Goal: Use online tool/utility: Utilize a website feature to perform a specific function

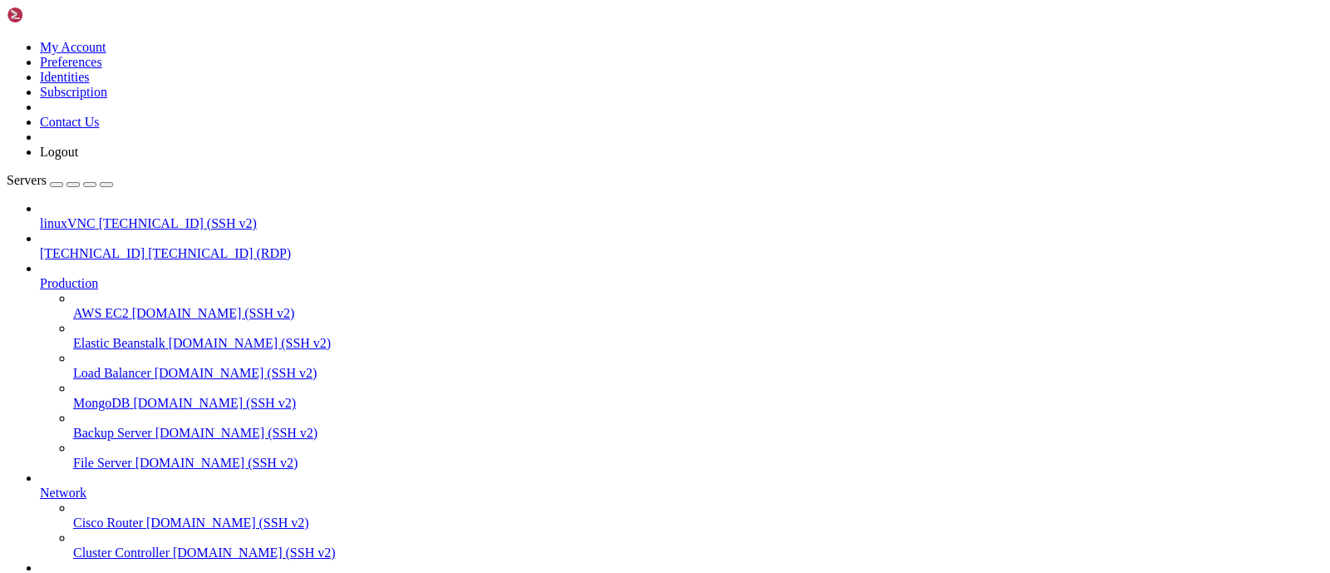
click at [102, 246] on span "[TECHNICAL_ID]" at bounding box center [92, 253] width 105 height 14
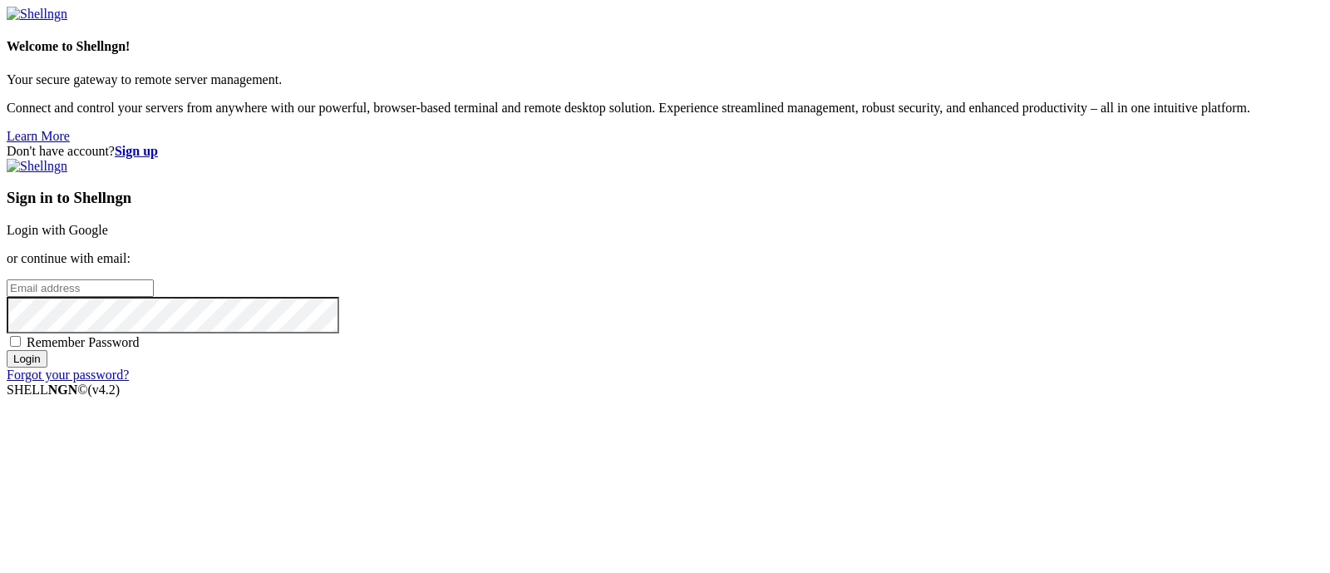
click at [108, 223] on link "Login with Google" at bounding box center [57, 230] width 101 height 14
